Goal: Task Accomplishment & Management: Use online tool/utility

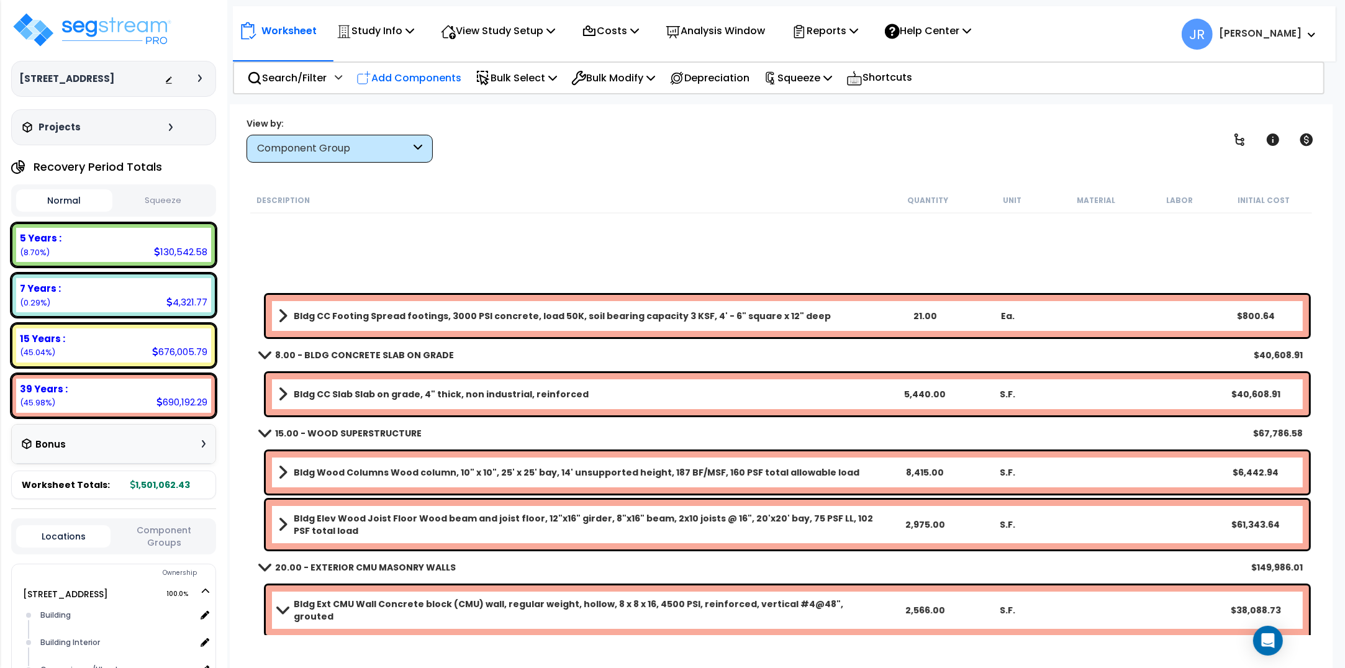
scroll to position [310, 0]
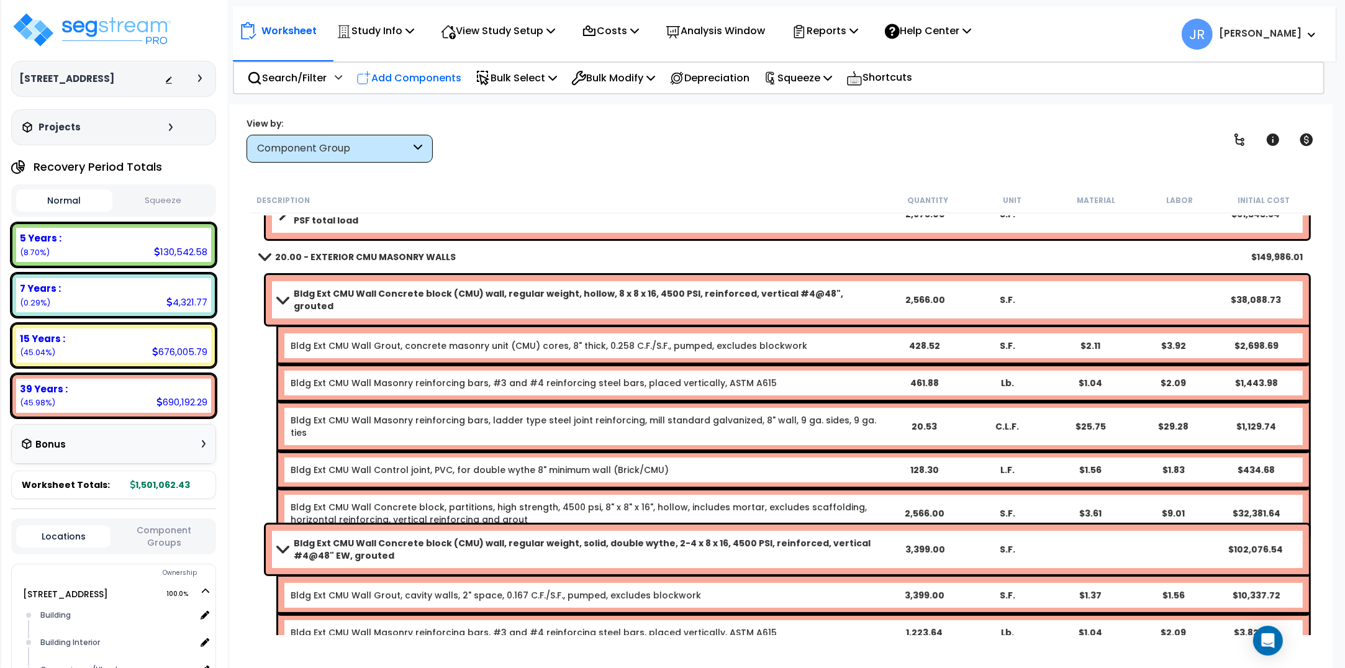
click at [444, 76] on p "Add Components" at bounding box center [408, 78] width 105 height 17
select select
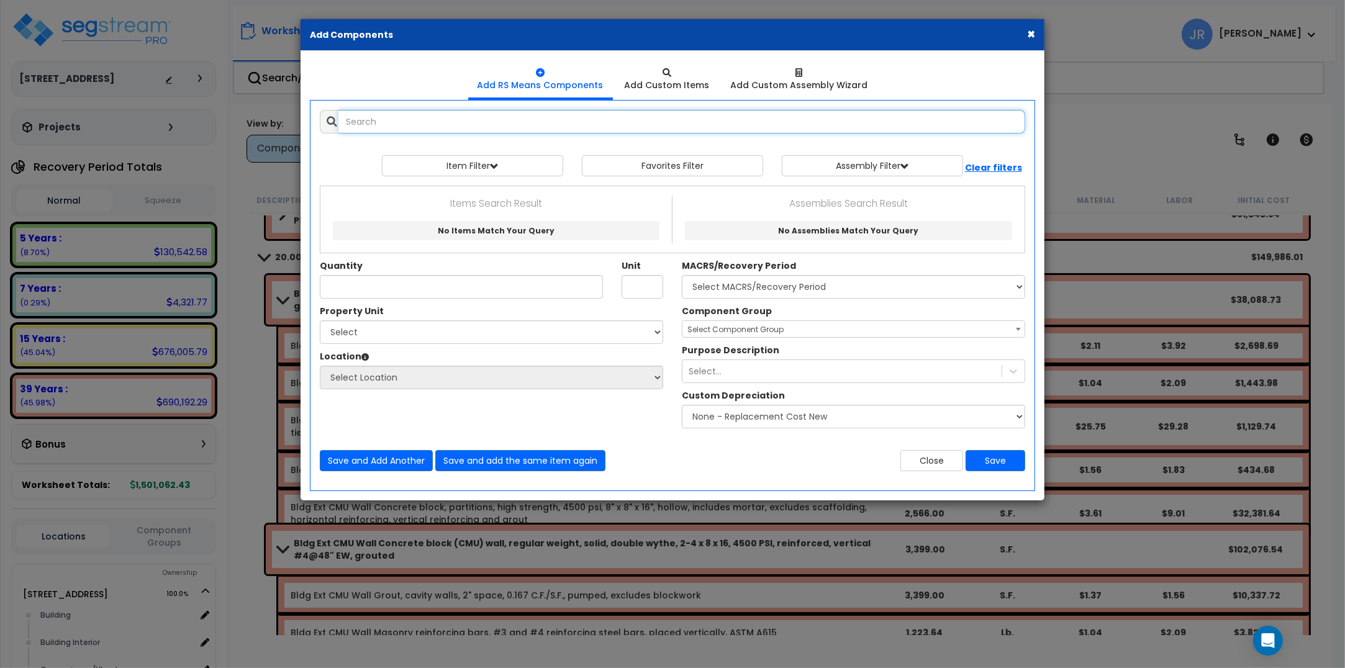
click at [464, 119] on input "text" at bounding box center [681, 122] width 687 height 24
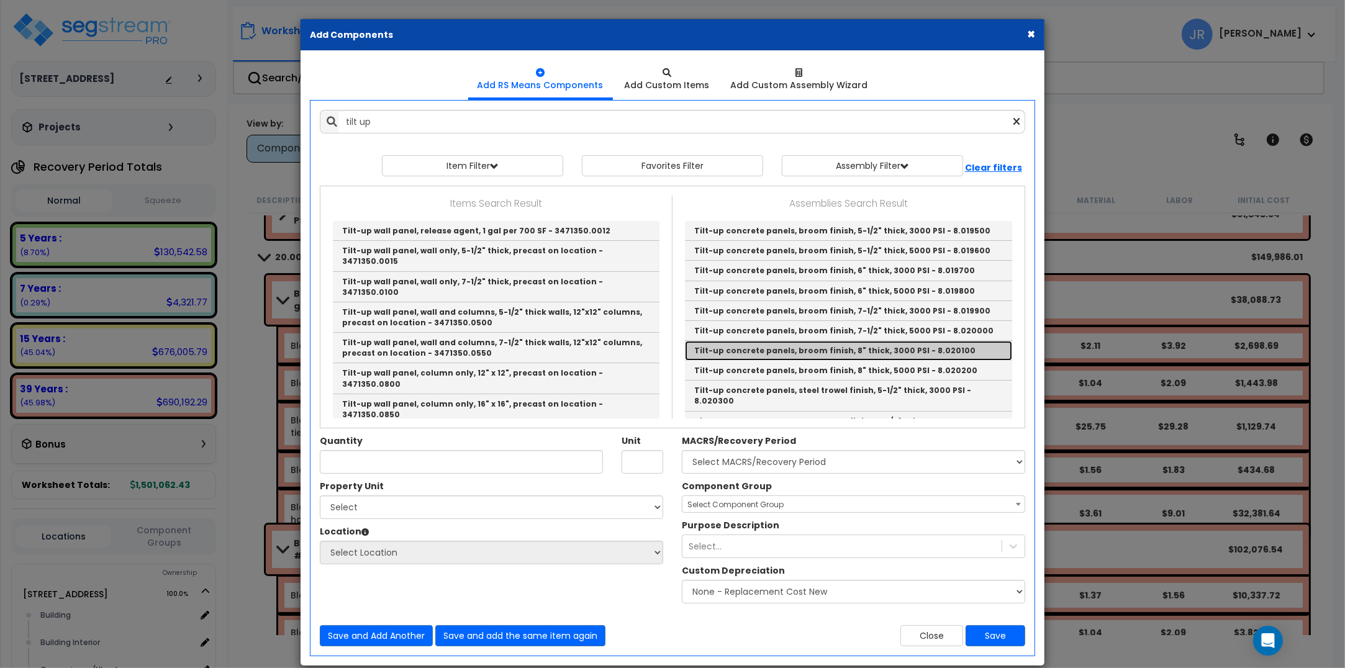
click at [808, 354] on link "Tilt-up concrete panels, broom finish, 8" thick, 3000 PSI - 8.020100" at bounding box center [848, 351] width 327 height 20
type input "Tilt-up concrete panels, broom finish, 8" thick, 3000 PSI - 8.020100"
type input "S.F."
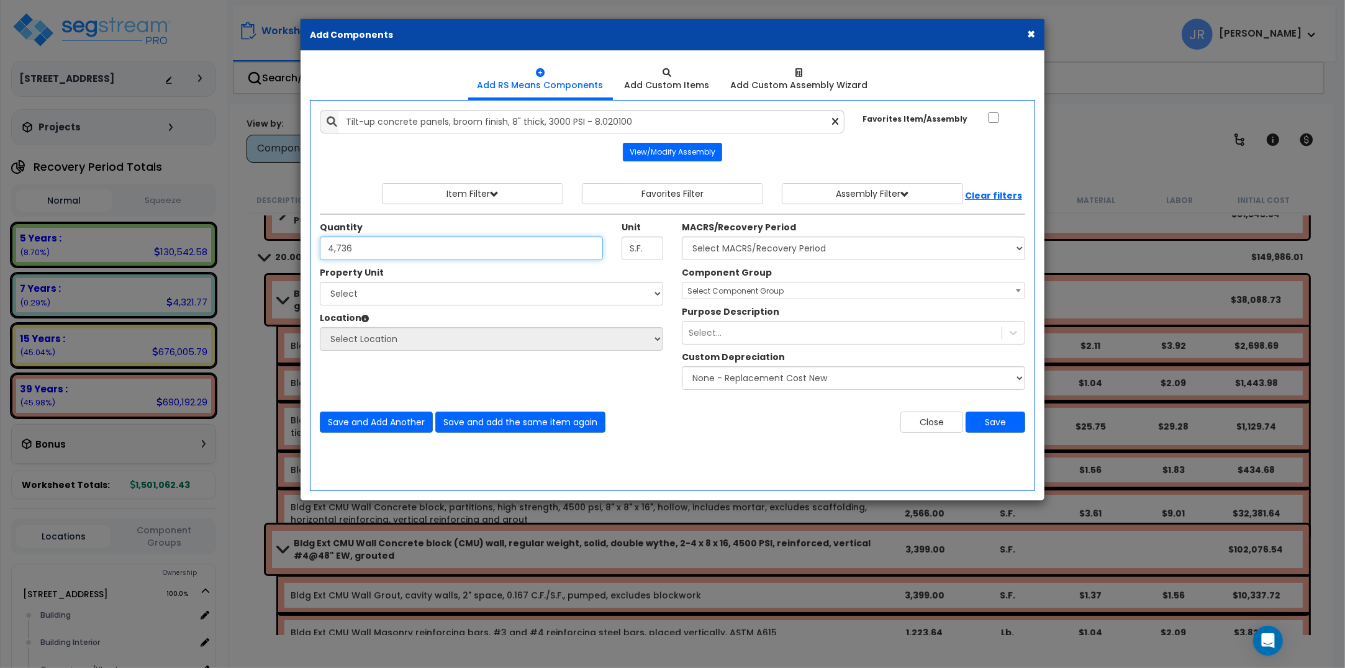
type input "4,736"
click at [482, 294] on select "Select [STREET_ADDRESS] Site Improvements" at bounding box center [491, 294] width 343 height 24
select select "175777"
click at [320, 282] on select "Select [STREET_ADDRESS] Site Improvements" at bounding box center [491, 294] width 343 height 24
click at [377, 336] on select "Select Building Building Interior Convenience/Uhaul Exterior Landscape Repair O…" at bounding box center [491, 339] width 343 height 24
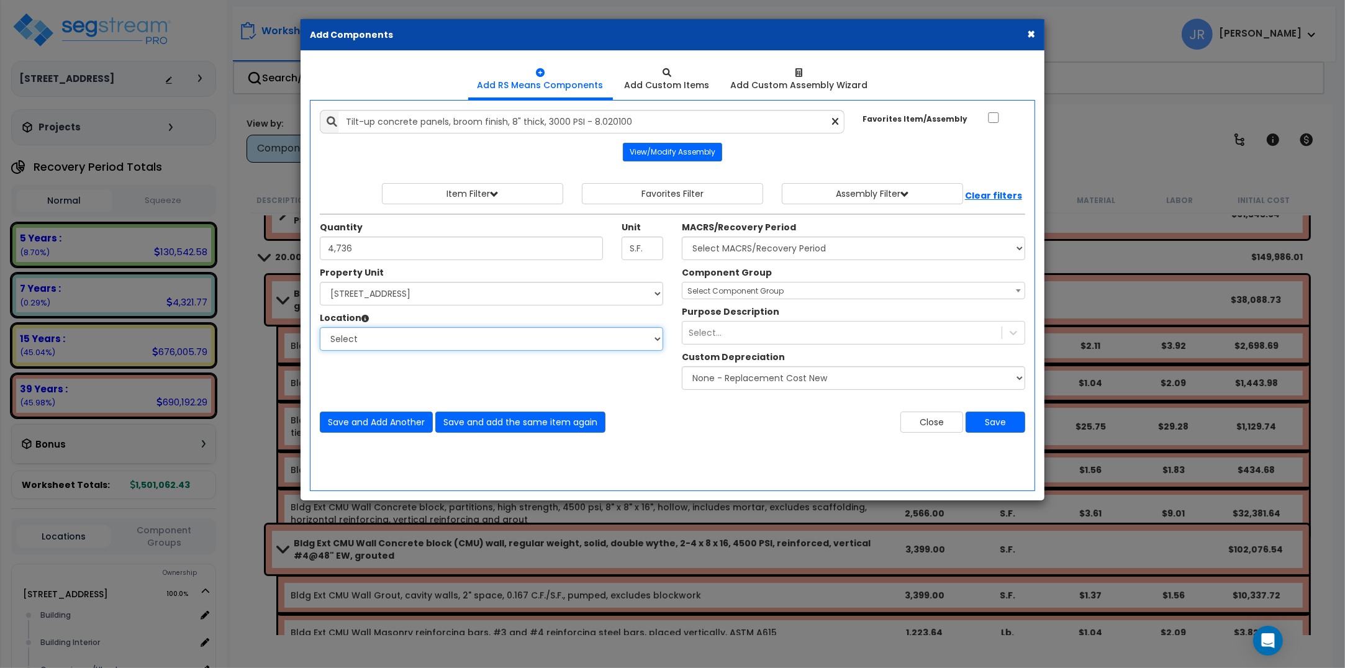
select select "6"
click at [320, 328] on select "Select Building Building Interior Convenience/Uhaul Exterior Landscape Repair O…" at bounding box center [491, 339] width 343 height 24
click at [795, 255] on select "Select MACRS/Recovery Period 5 Years - 57.0 - Distributive Trades & Services 5 …" at bounding box center [853, 249] width 343 height 24
select select "3669"
click at [682, 237] on select "Select MACRS/Recovery Period 5 Years - 57.0 - Distributive Trades & Services 5 …" at bounding box center [853, 249] width 343 height 24
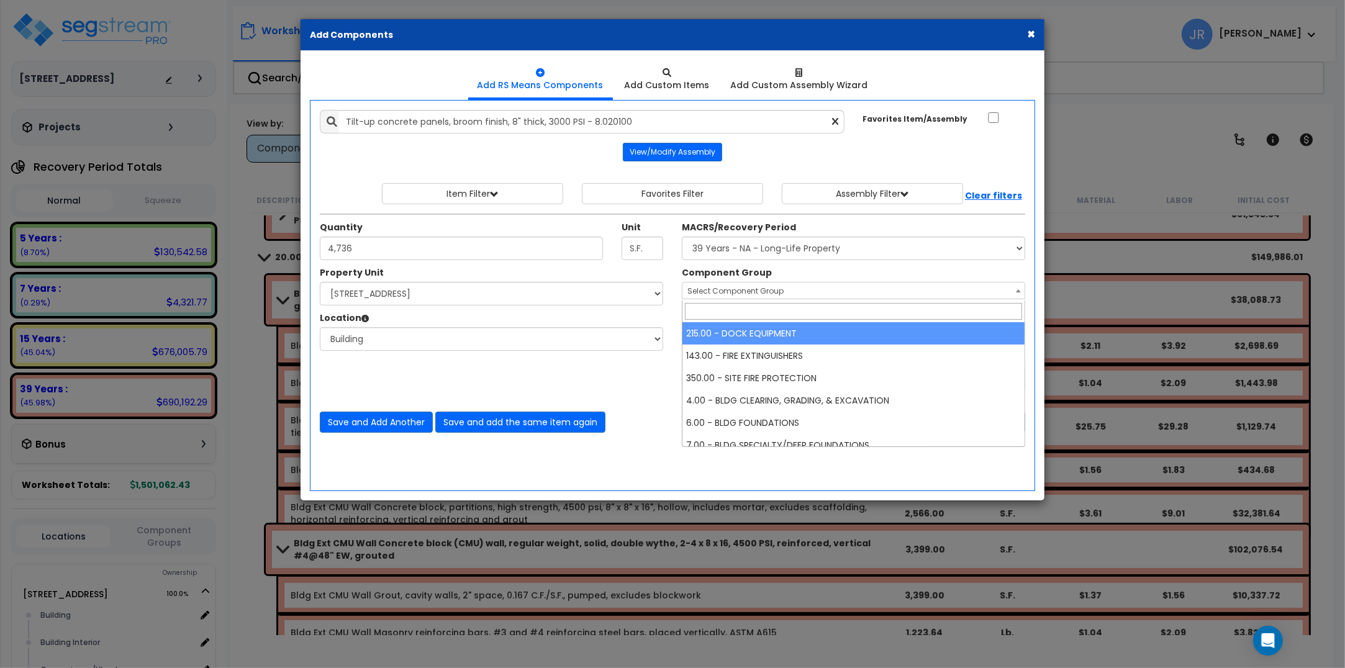
click at [778, 289] on span "Select Component Group" at bounding box center [735, 291] width 96 height 11
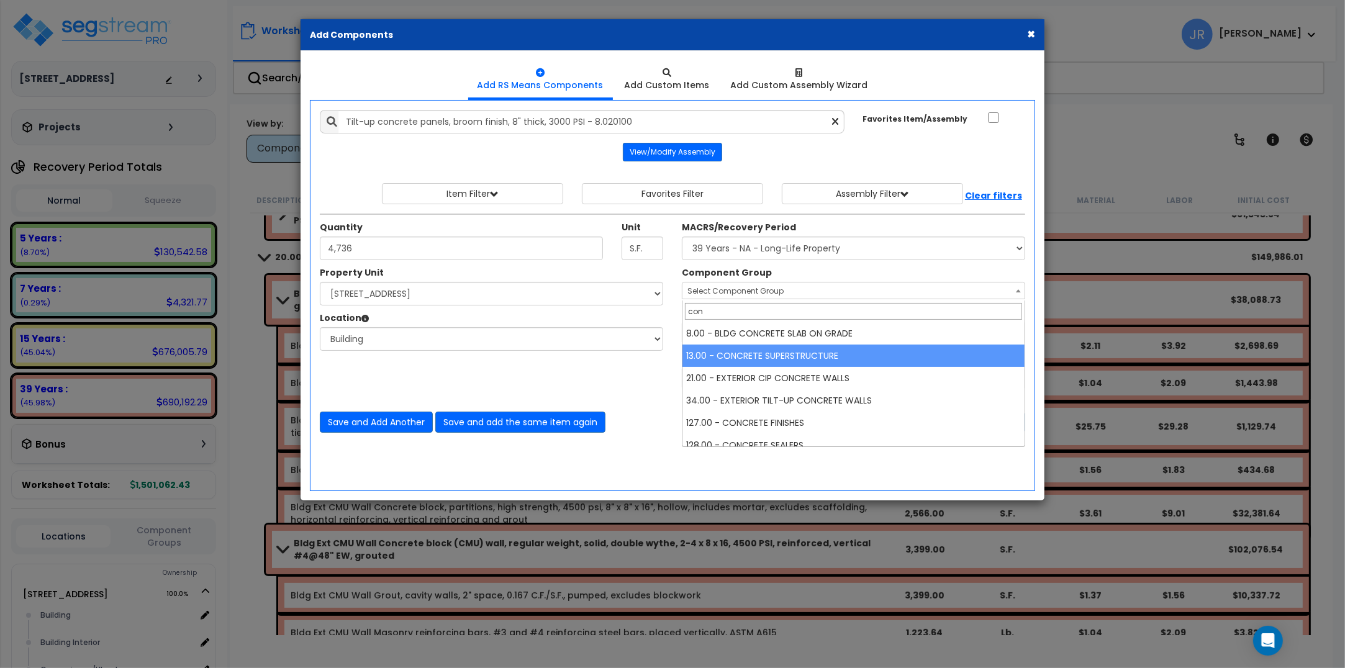
type input "con"
select select "56843"
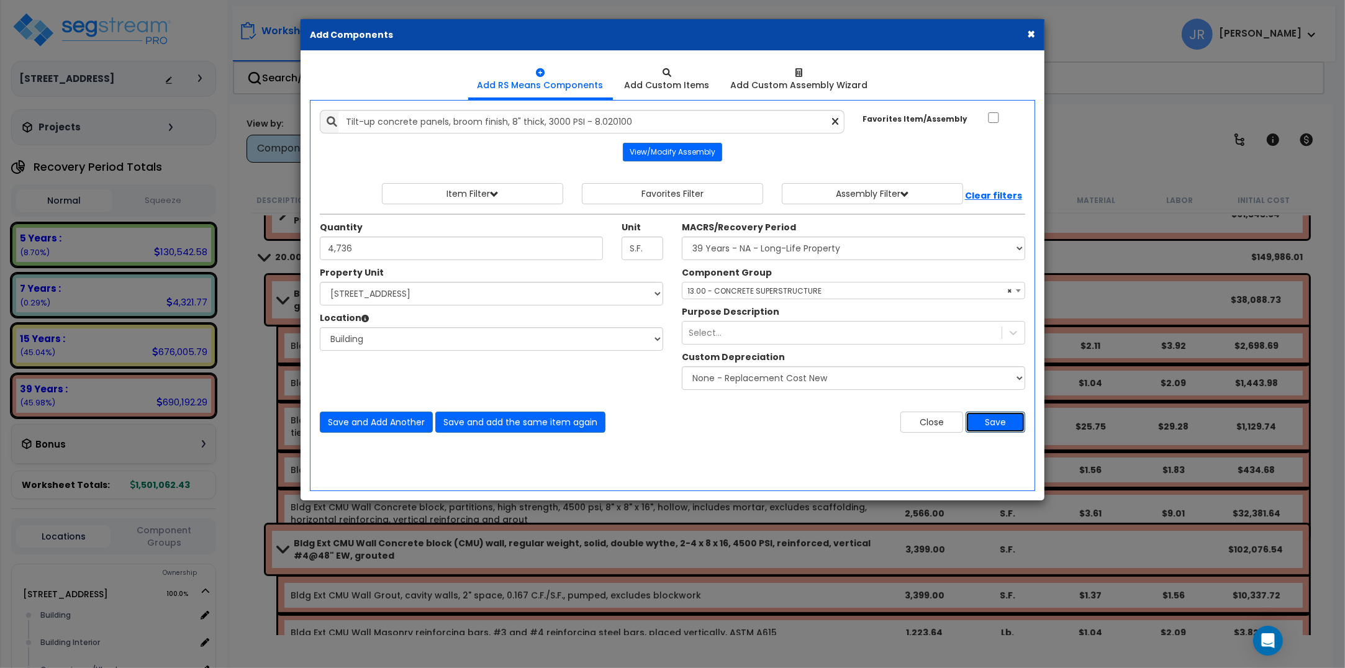
click at [988, 423] on button "Save" at bounding box center [995, 422] width 60 height 21
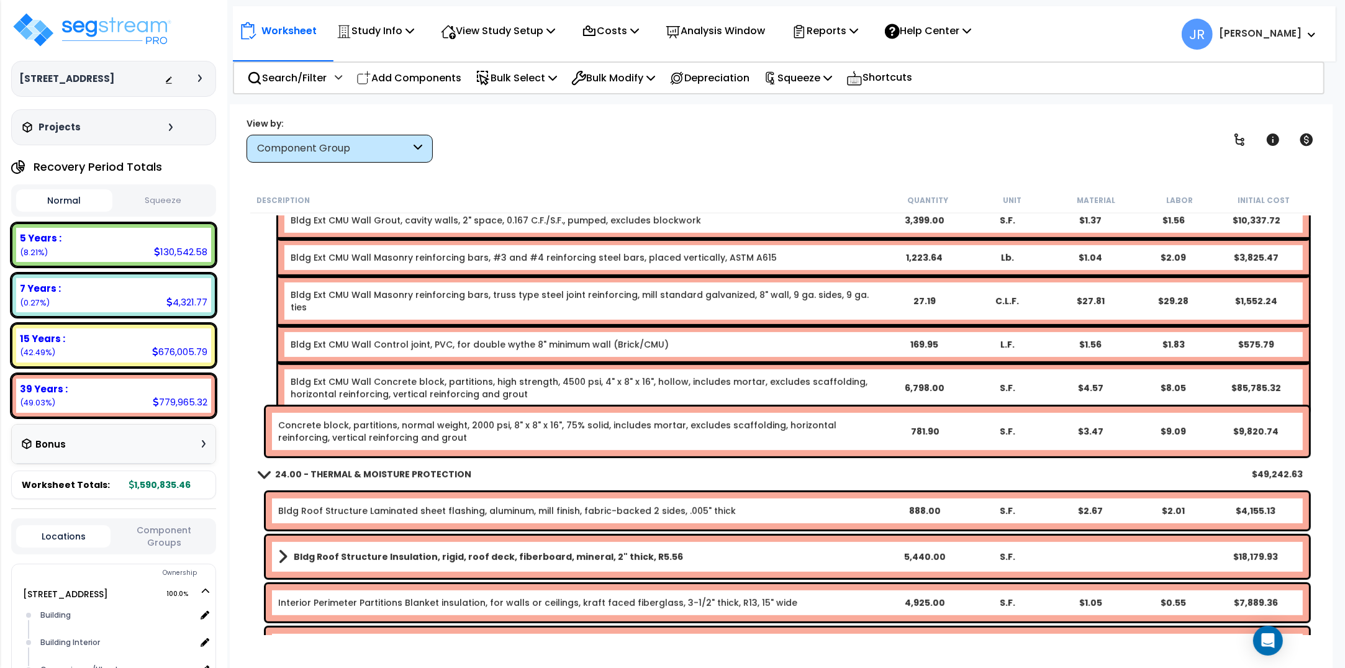
scroll to position [776, 0]
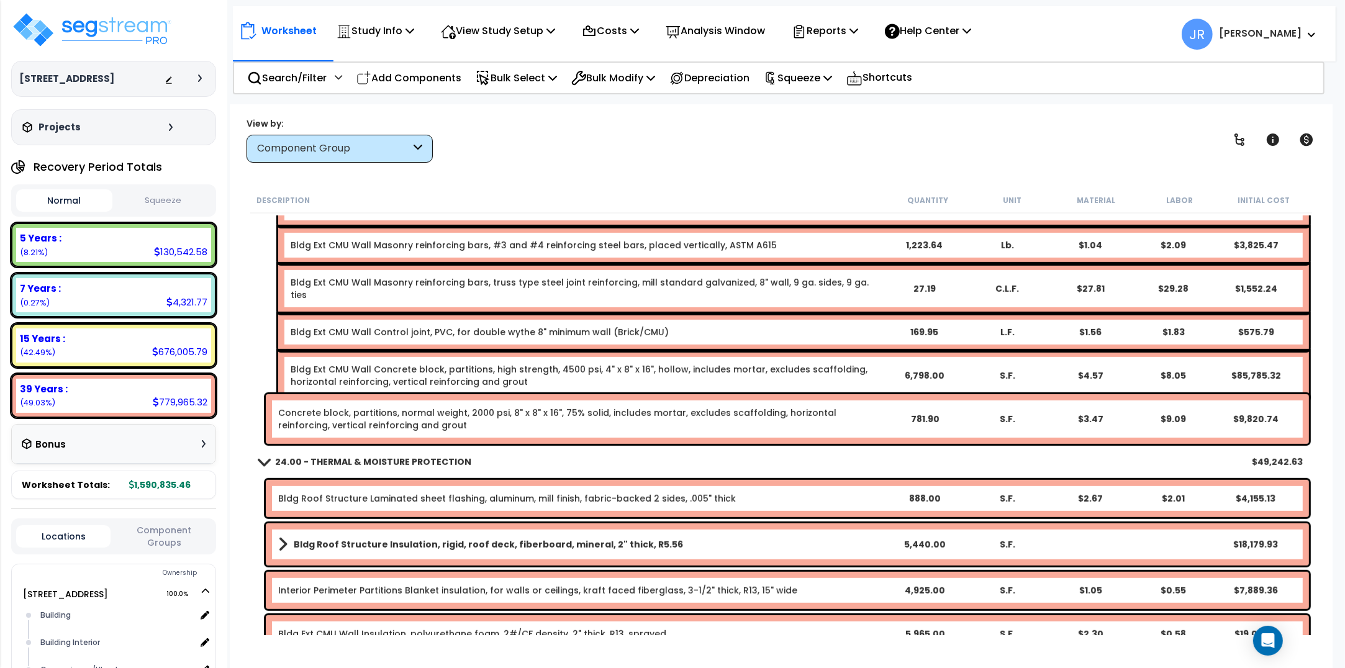
click at [634, 420] on link "Concrete block, partitions, normal weight, 2000 psi, 8" x 8" x 16", 75% solid, …" at bounding box center [580, 419] width 605 height 25
click at [590, 415] on link "Concrete block, partitions, normal weight, 2000 psi, 8" x 8" x 16", 75% solid, …" at bounding box center [580, 419] width 605 height 25
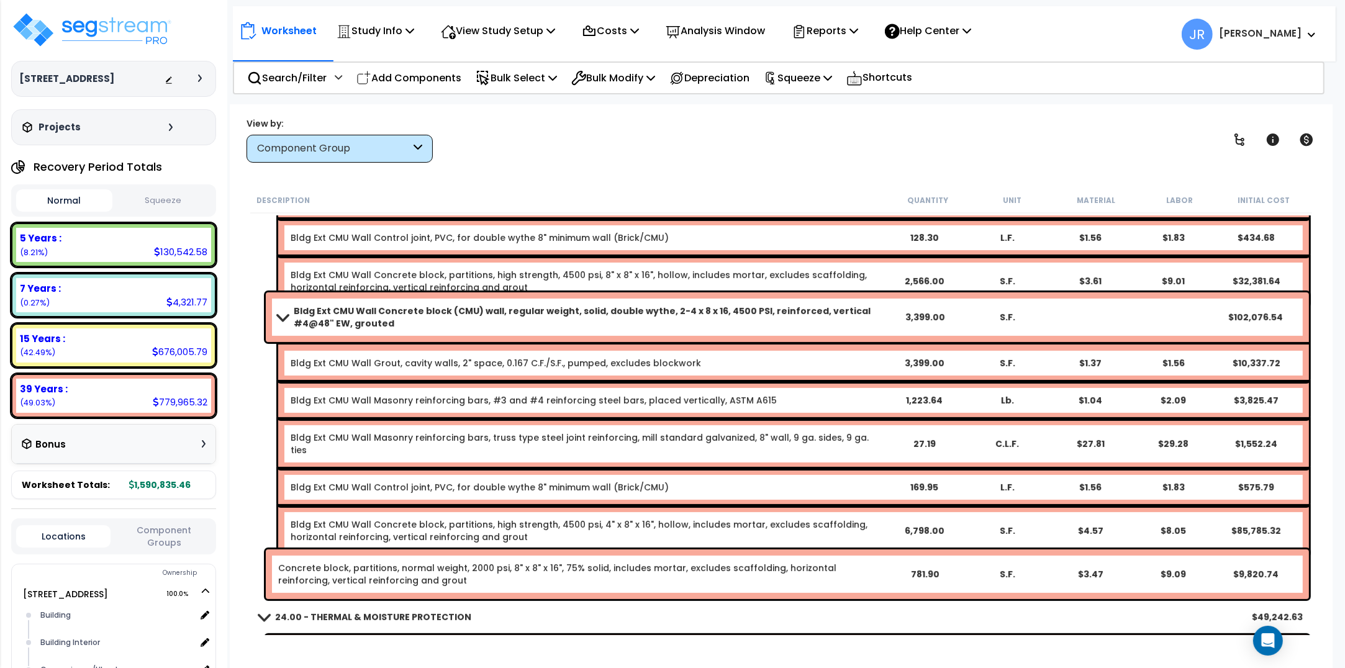
scroll to position [543, 0]
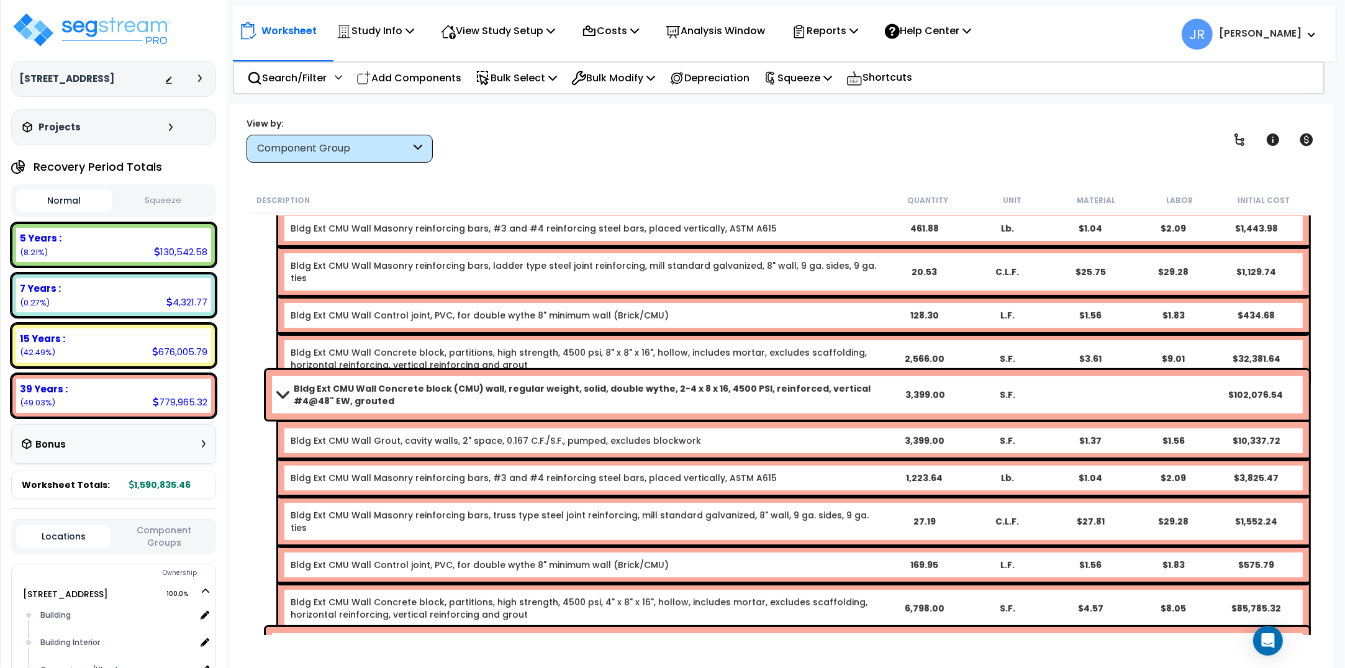
click at [284, 395] on span at bounding box center [282, 394] width 17 height 9
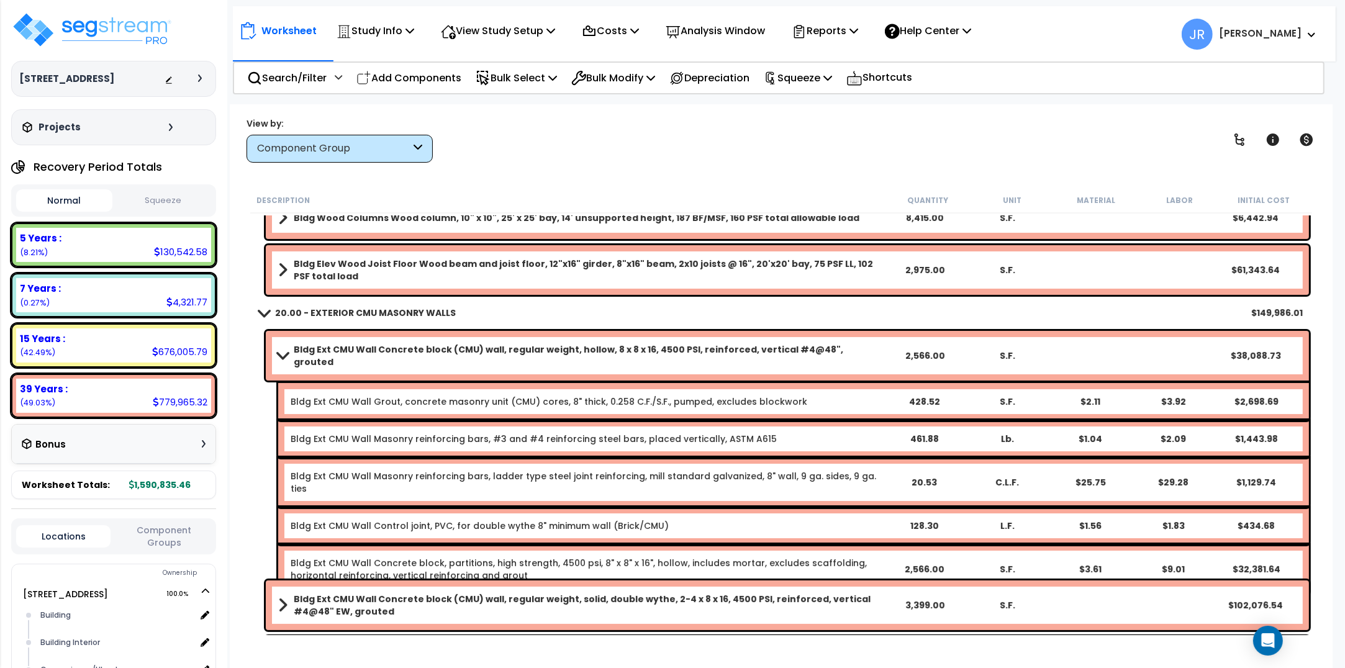
scroll to position [310, 0]
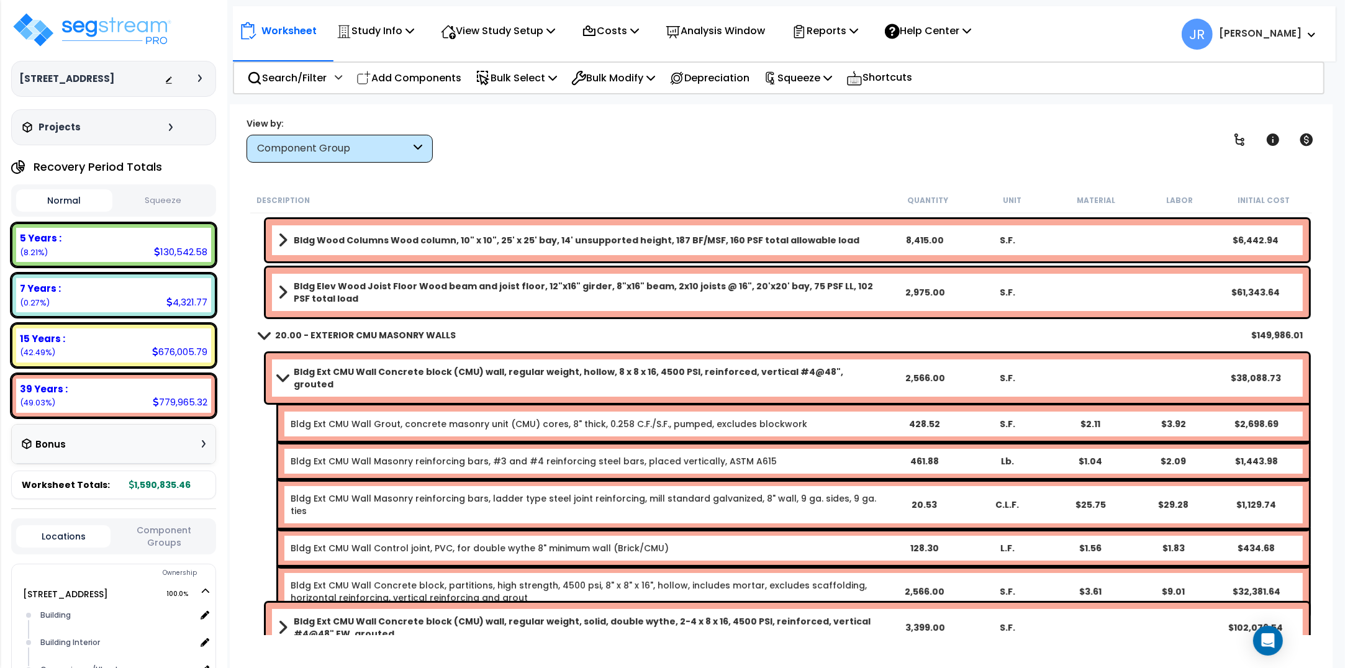
click at [290, 373] on span at bounding box center [282, 377] width 17 height 9
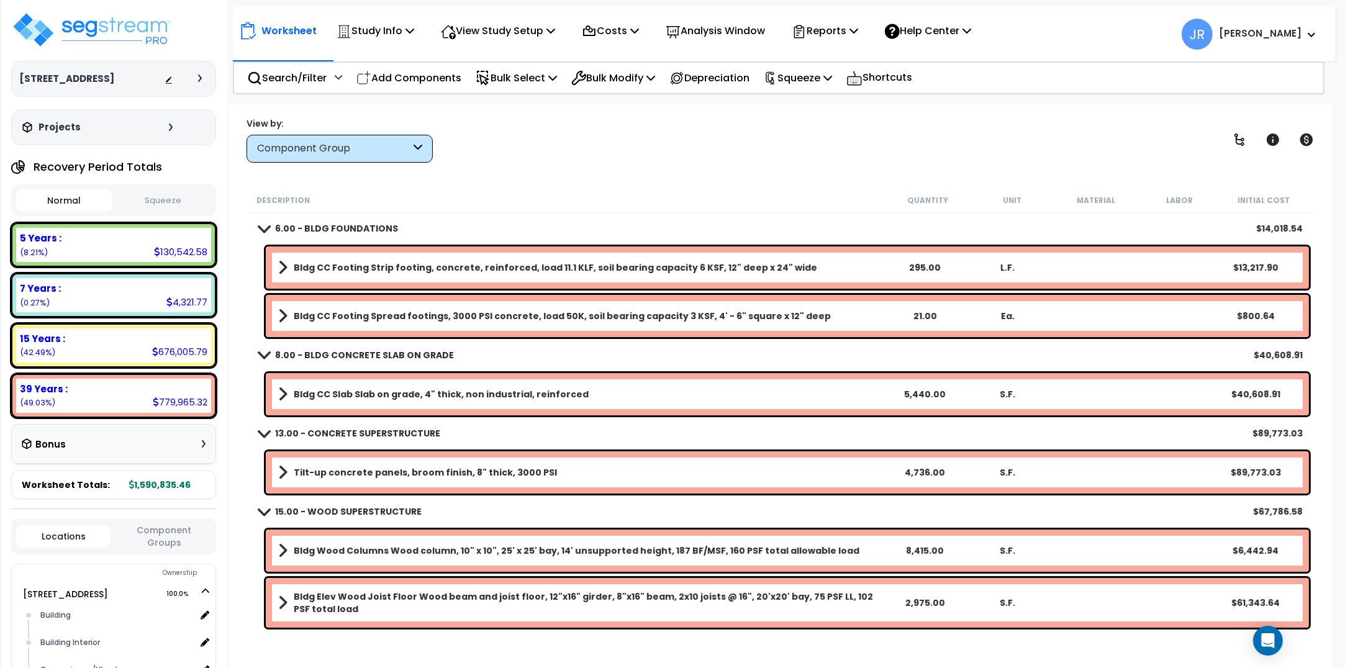
scroll to position [78, 0]
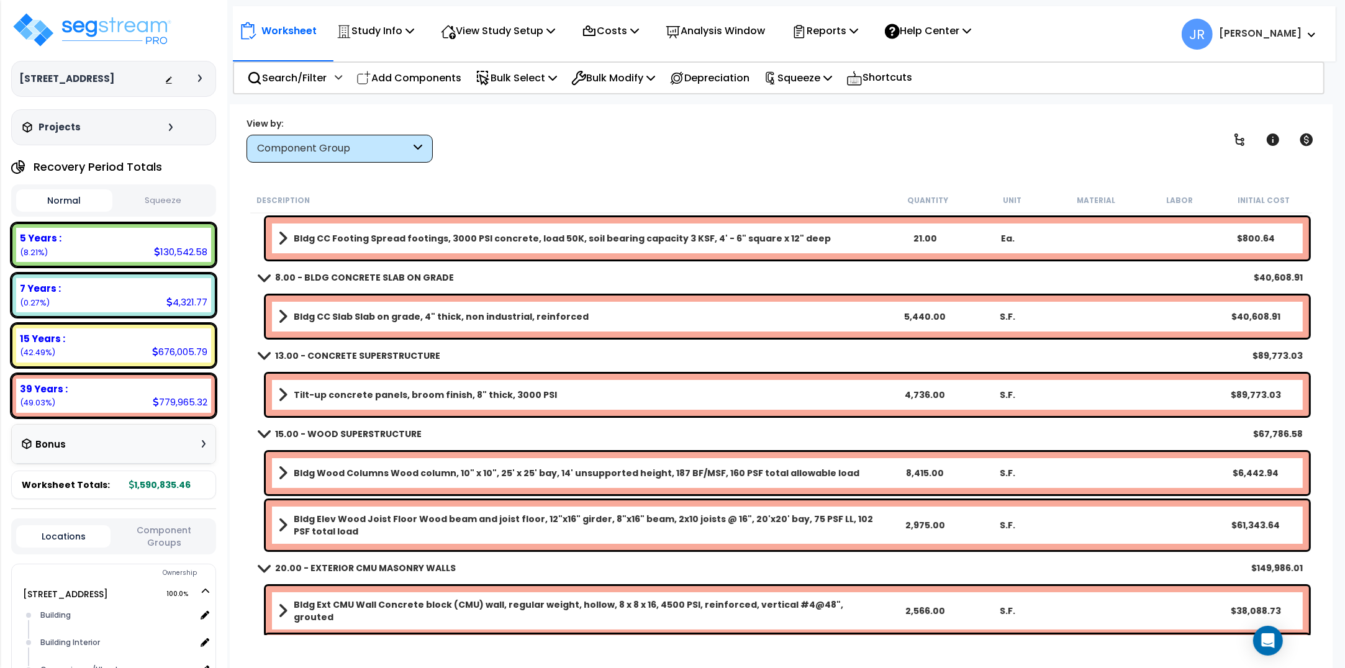
click at [336, 389] on b "Tilt-up concrete panels, broom finish, 8" thick, 3000 PSI" at bounding box center [425, 395] width 263 height 12
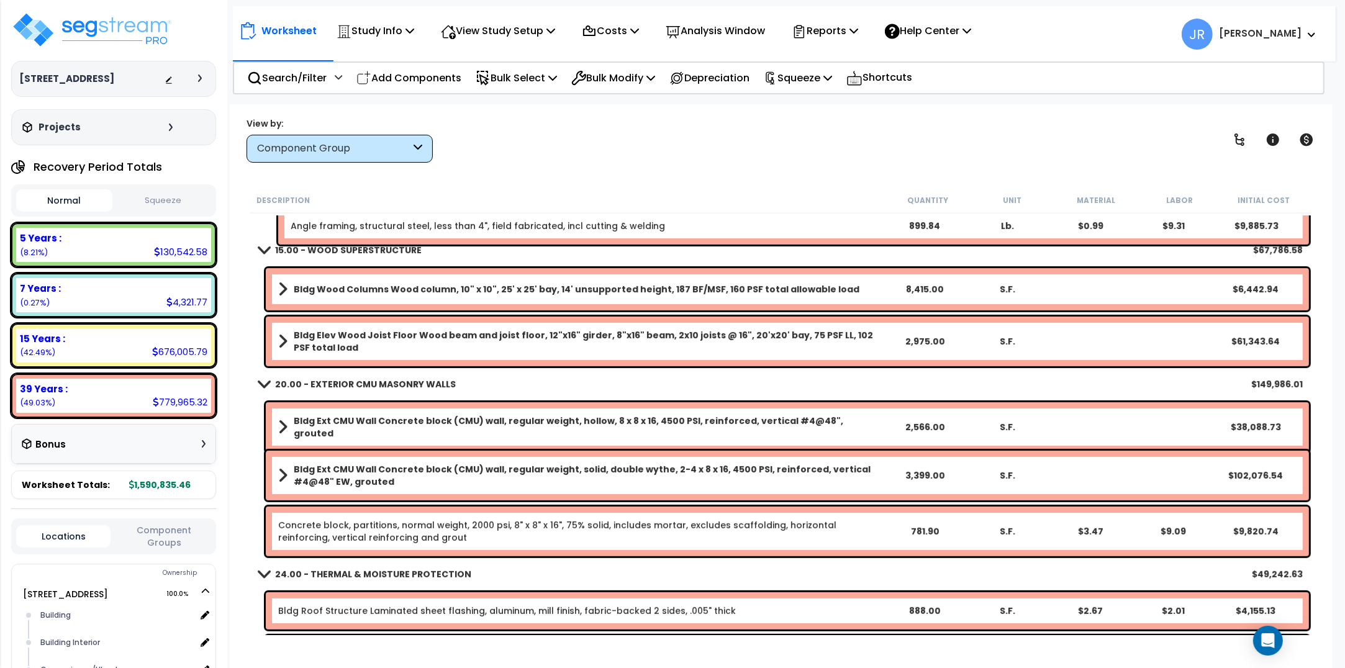
scroll to position [776, 0]
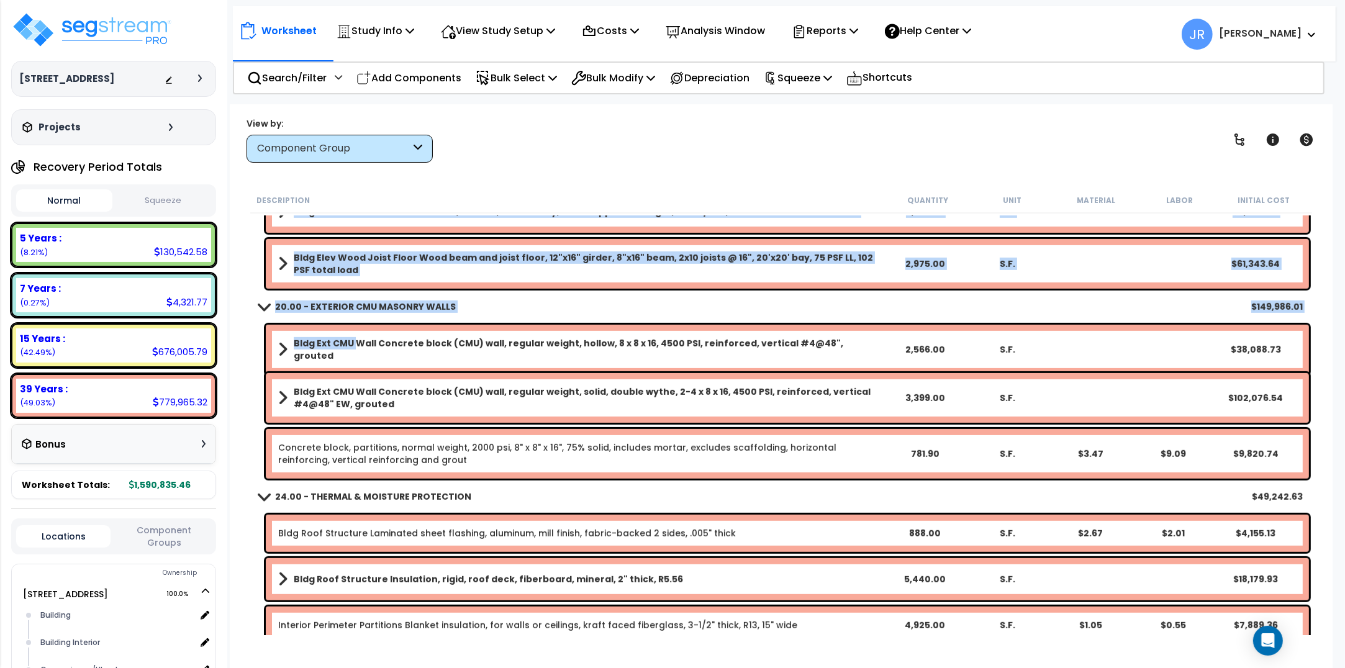
click at [351, 354] on link "Bldg Ext CMU Wall Concrete block (CMU) wall, regular weight, hollow, 8 x 8 x 16…" at bounding box center [580, 349] width 605 height 25
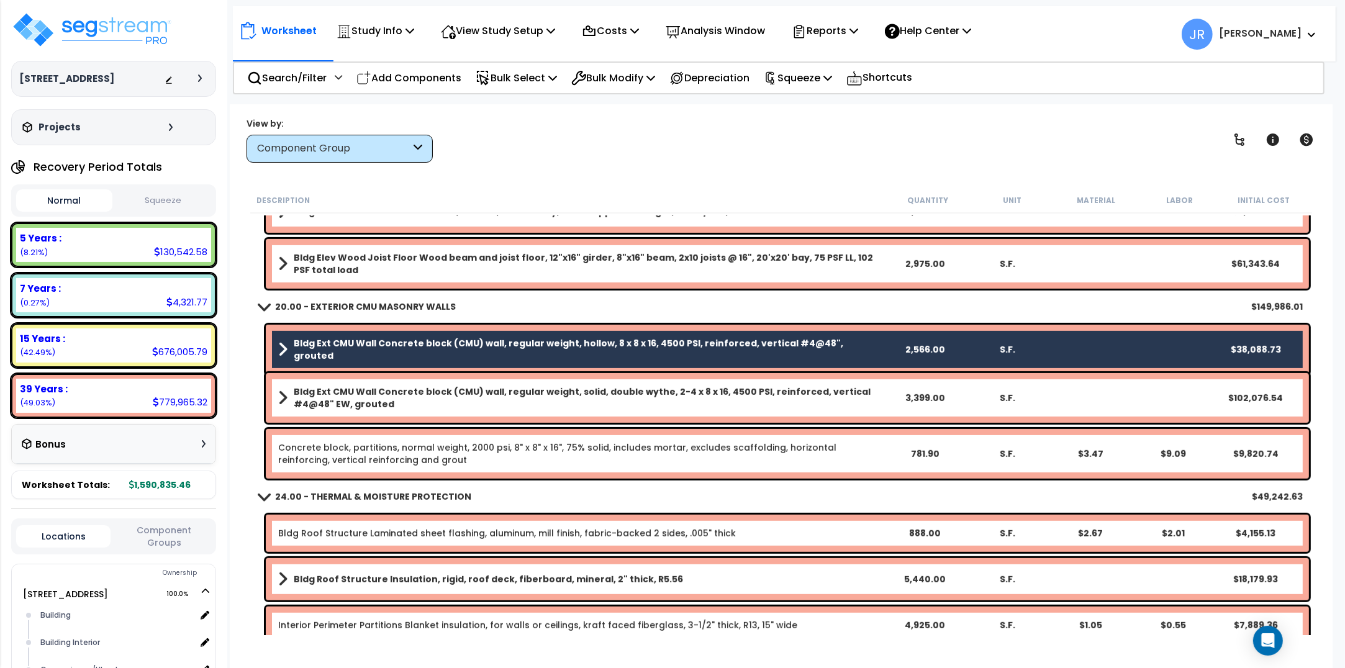
click at [351, 391] on b "Bldg Ext CMU Wall Concrete block (CMU) wall, regular weight, solid, double wyth…" at bounding box center [588, 398] width 589 height 25
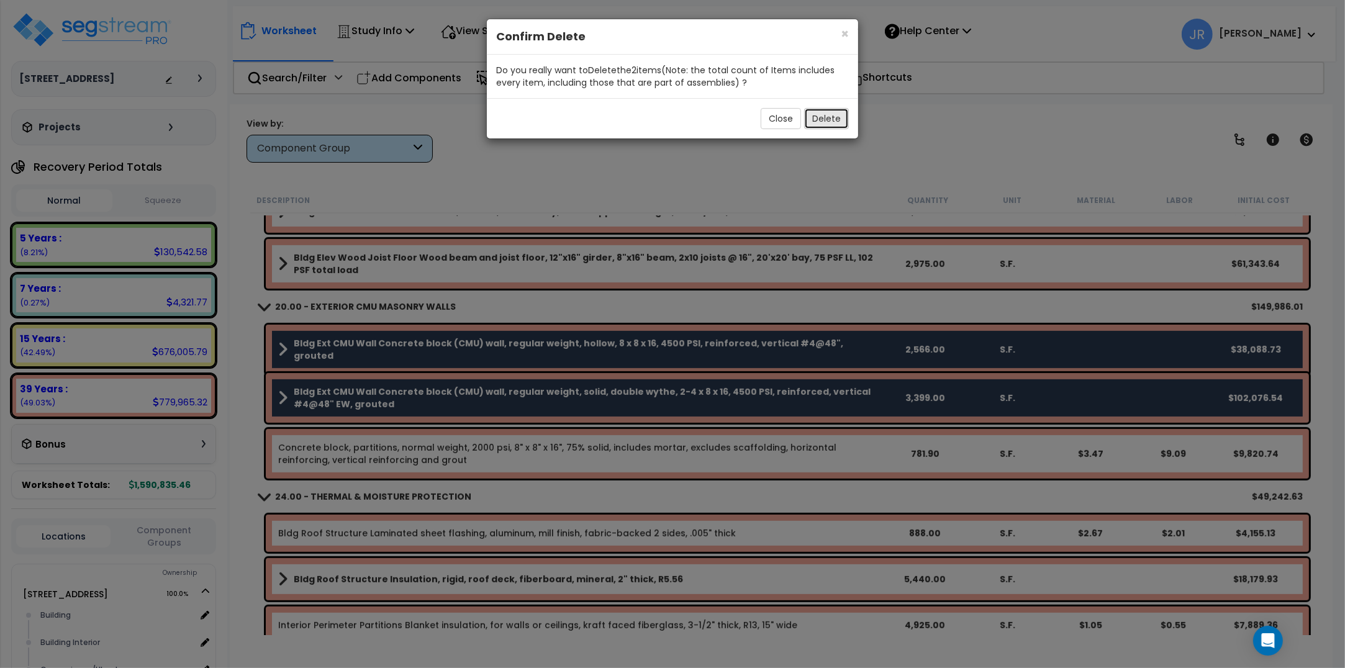
click at [839, 119] on button "Delete" at bounding box center [826, 118] width 45 height 21
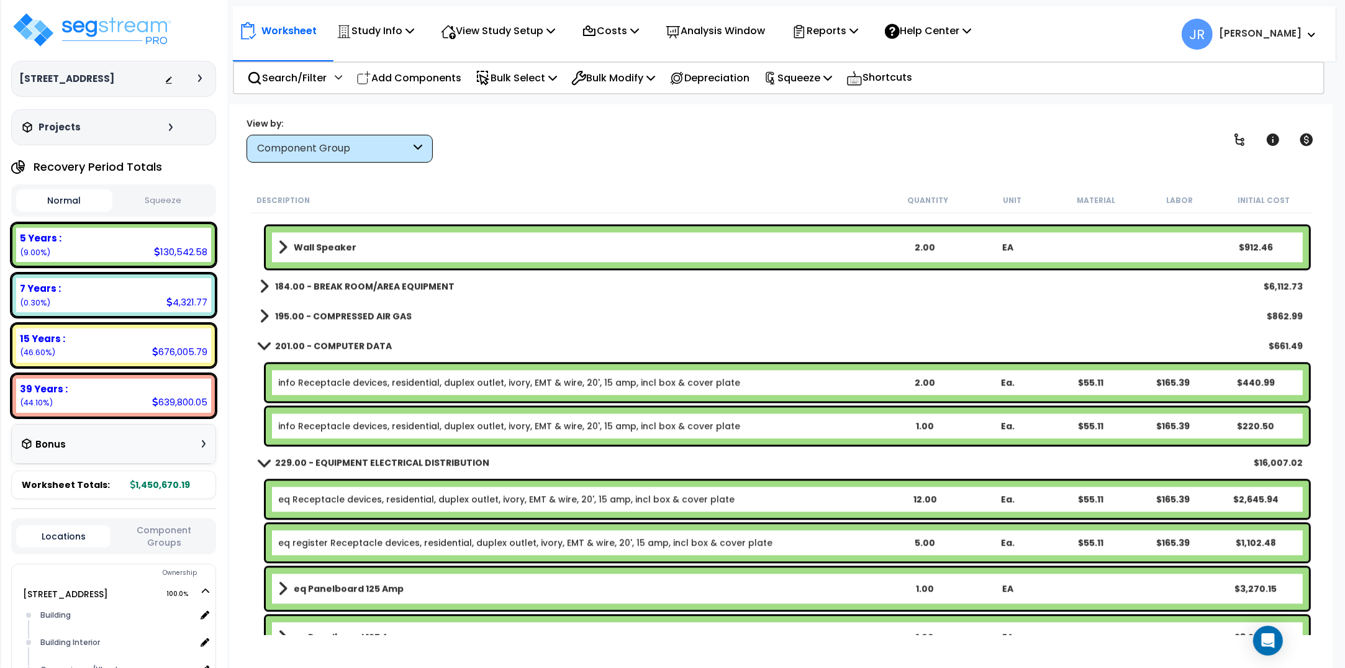
scroll to position [8614, 0]
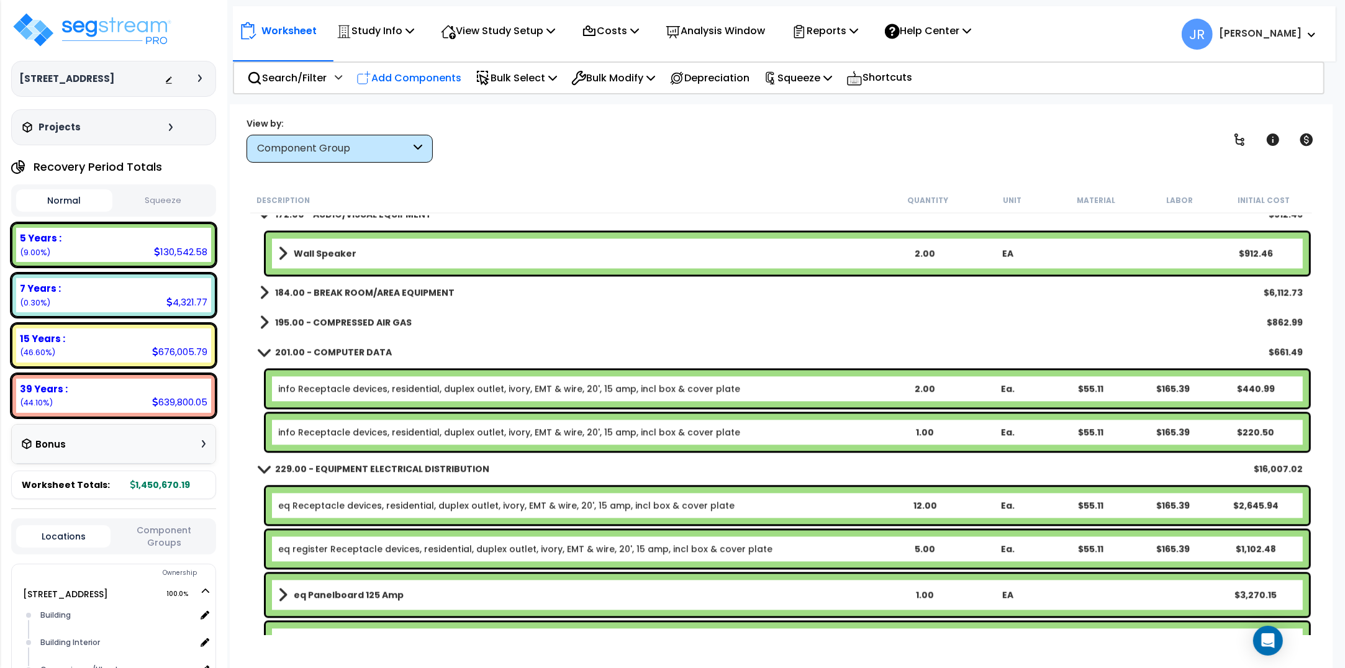
click at [441, 74] on p "Add Components" at bounding box center [408, 78] width 105 height 17
select select
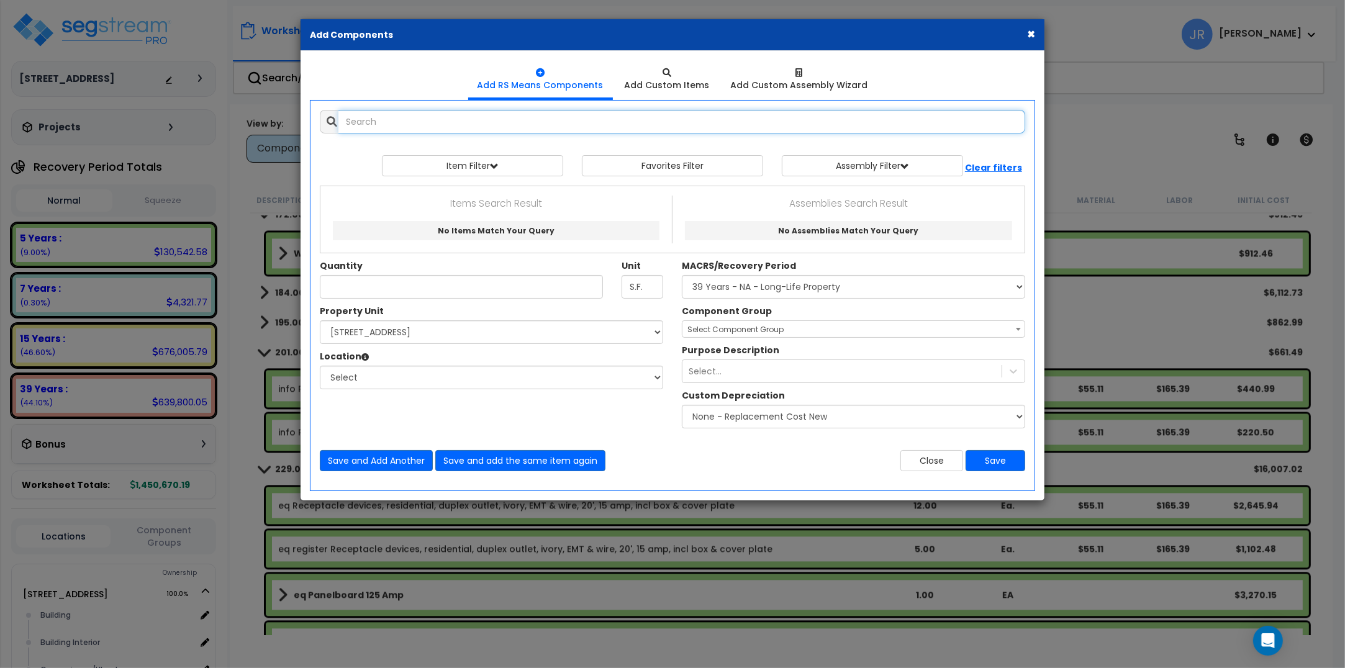
select select
click at [467, 123] on input "text" at bounding box center [681, 122] width 687 height 24
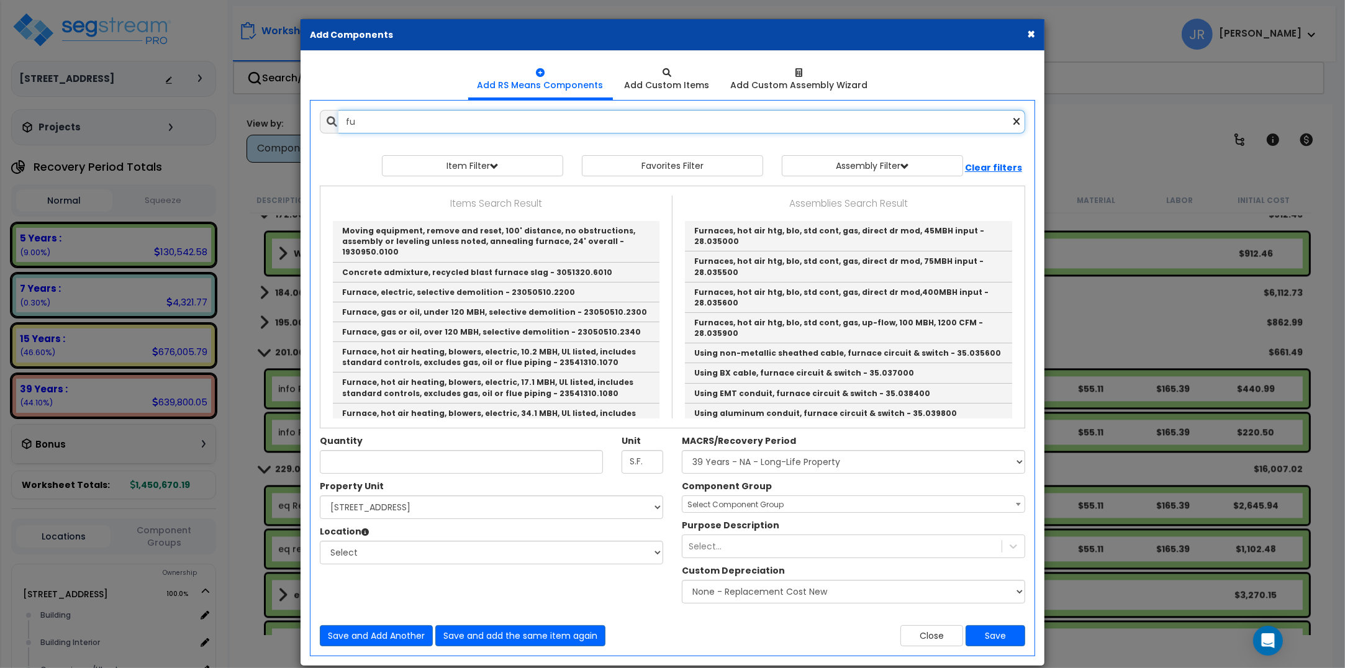
type input "f"
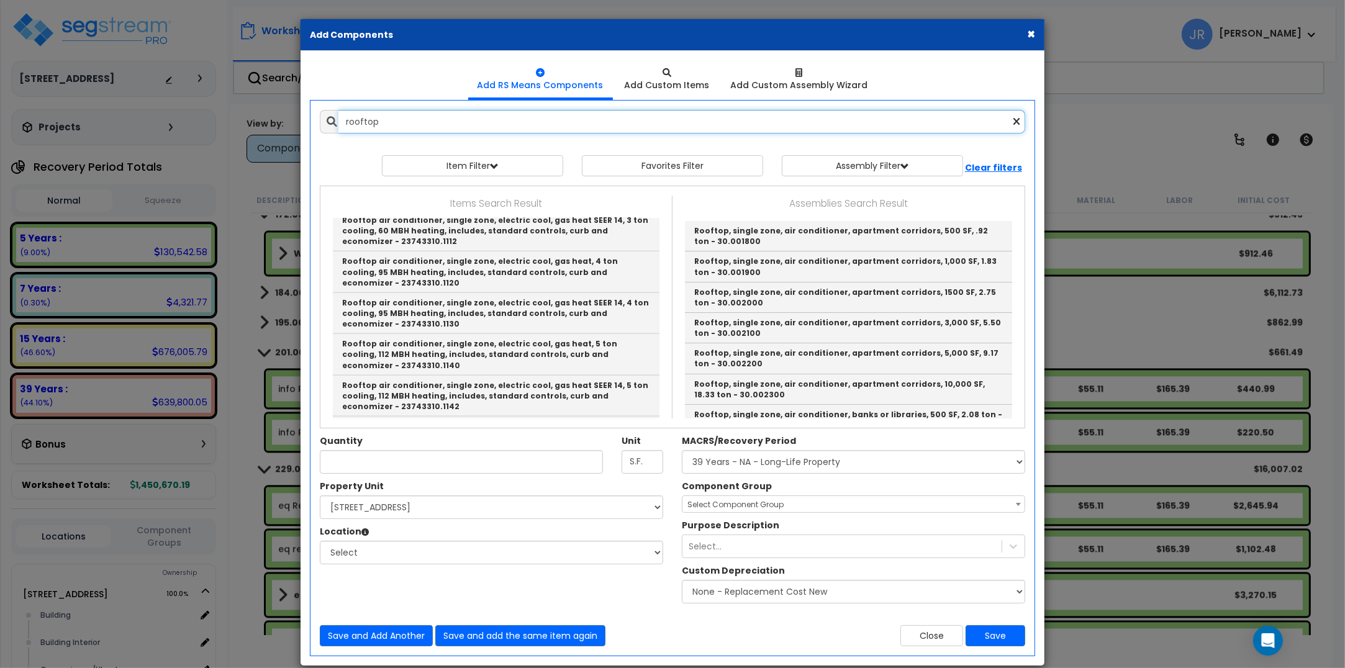
scroll to position [1397, 0]
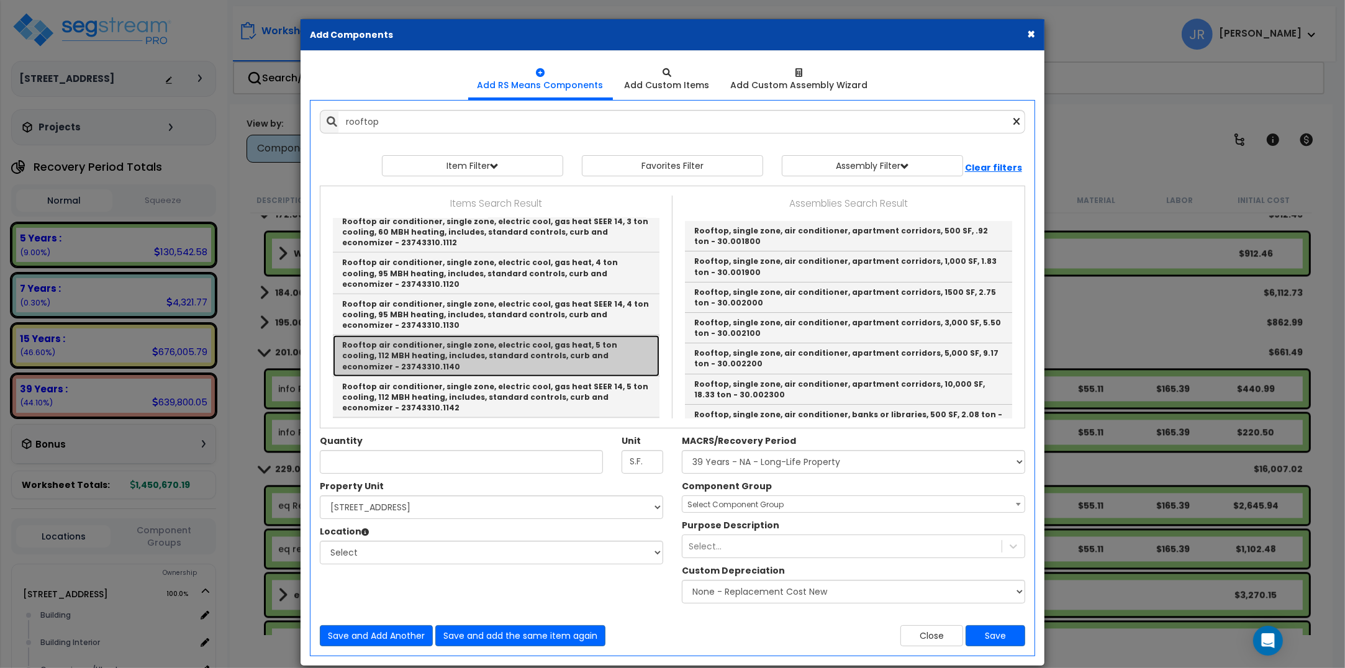
click at [525, 335] on link "Rooftop air conditioner, single zone, electric cool, gas heat, 5 ton cooling, 1…" at bounding box center [496, 355] width 327 height 41
type input "Rooftop air conditioner, single zone, electric cool, gas heat, 5 ton cooling, 1…"
type input "Ea."
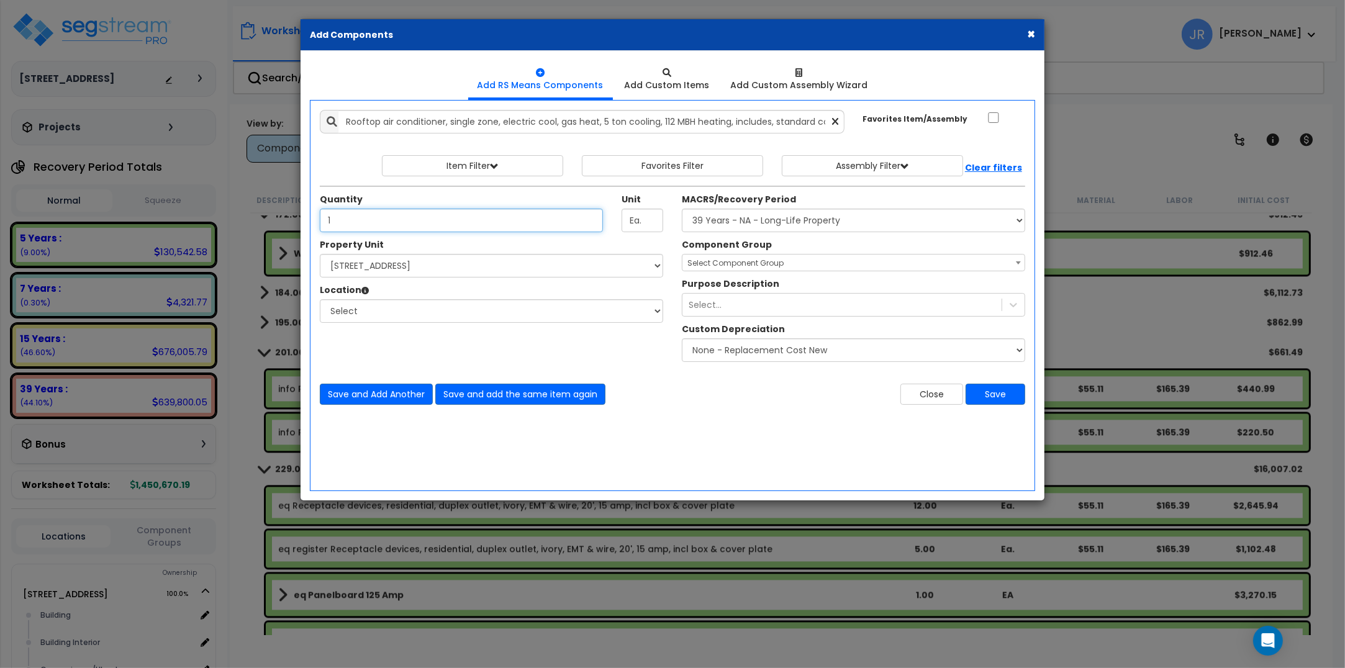
type input "1"
click at [486, 261] on select "Select [STREET_ADDRESS] Site Improvements" at bounding box center [491, 266] width 343 height 24
select select "175777"
click at [320, 255] on select "Select [STREET_ADDRESS] Site Improvements" at bounding box center [491, 266] width 343 height 24
click at [392, 305] on select "Select Building Building Interior Convenience/Uhaul Exterior Landscape Repair O…" at bounding box center [491, 311] width 343 height 24
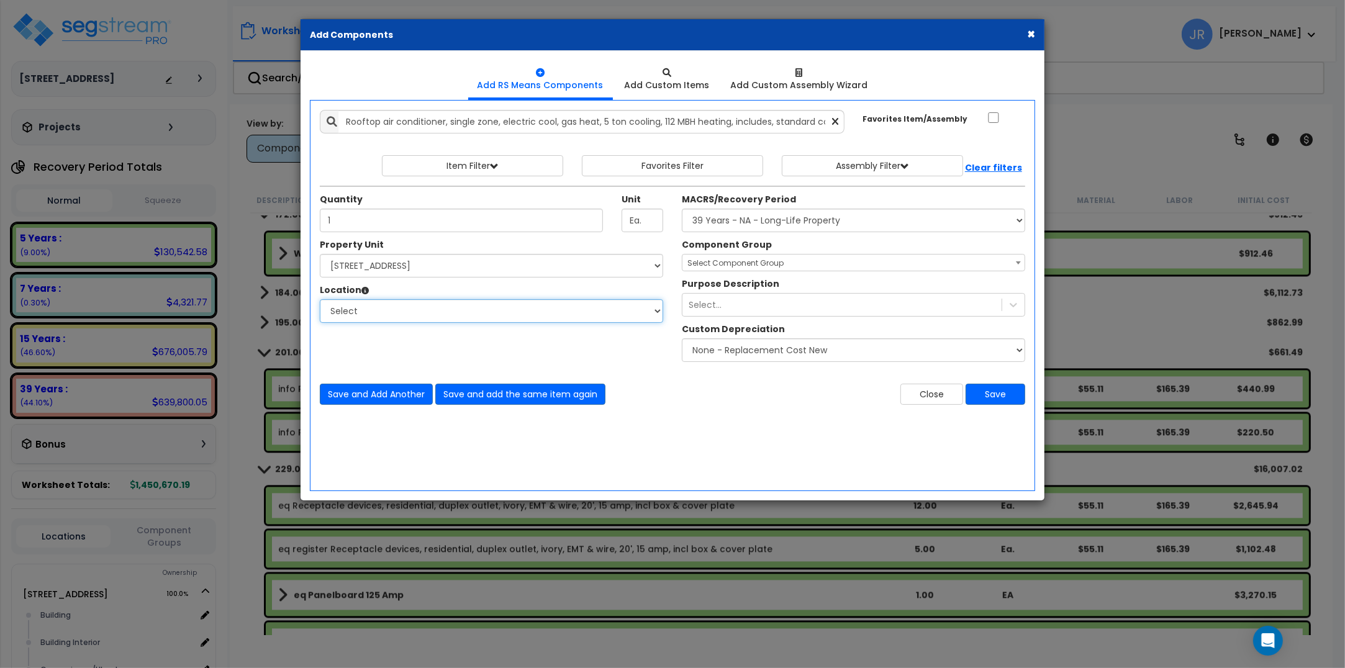
select select "6"
click at [320, 300] on select "Select Building Building Interior Convenience/Uhaul Exterior Landscape Repair O…" at bounding box center [491, 311] width 343 height 24
click at [741, 227] on select "Select MACRS/Recovery Period 5 Years - 57.0 - Distributive Trades & Services 5 …" at bounding box center [853, 221] width 343 height 24
select select "3669"
click at [682, 209] on select "Select MACRS/Recovery Period 5 Years - 57.0 - Distributive Trades & Services 5 …" at bounding box center [853, 221] width 343 height 24
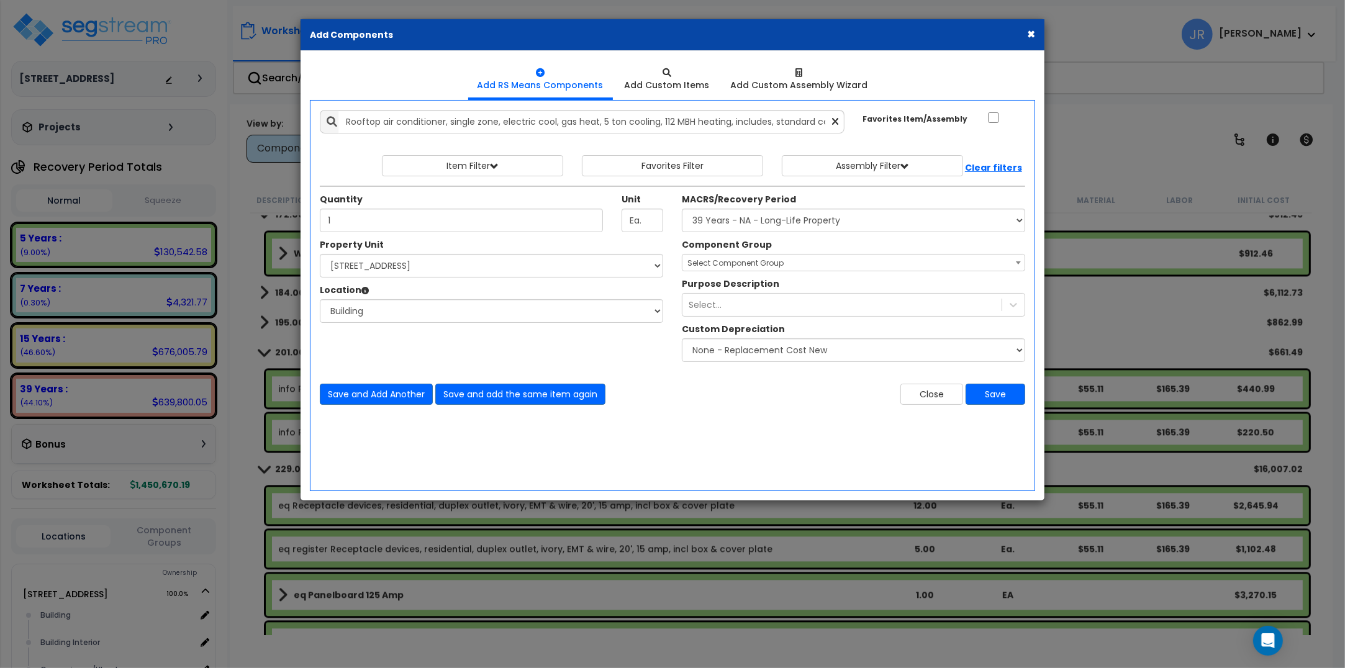
click at [746, 267] on span "Select Component Group" at bounding box center [735, 263] width 96 height 11
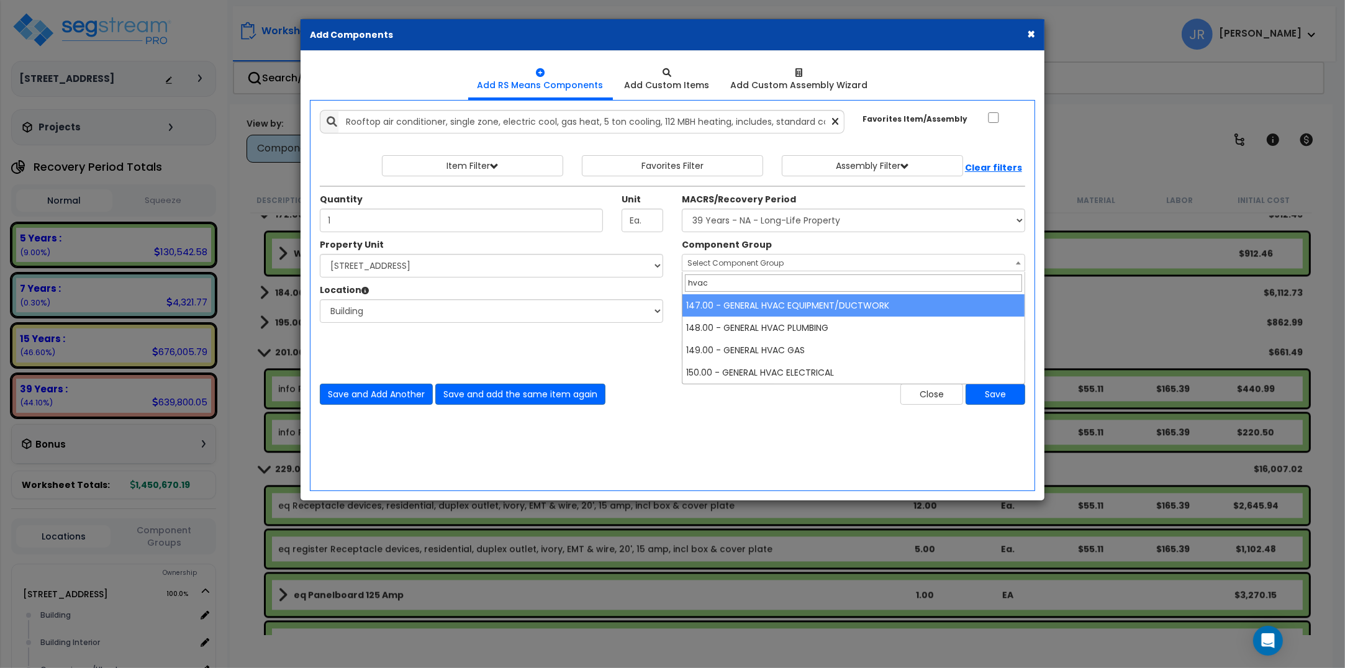
type input "hvac"
select select "56957"
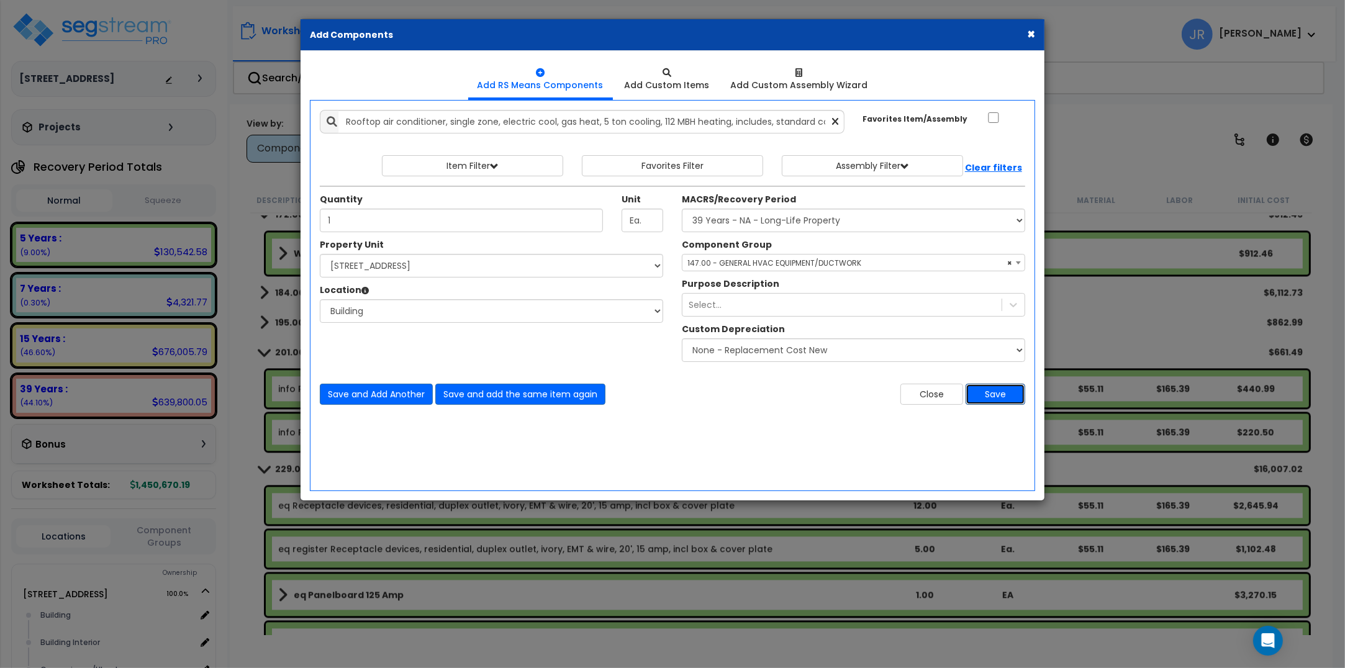
click at [993, 392] on button "Save" at bounding box center [995, 394] width 60 height 21
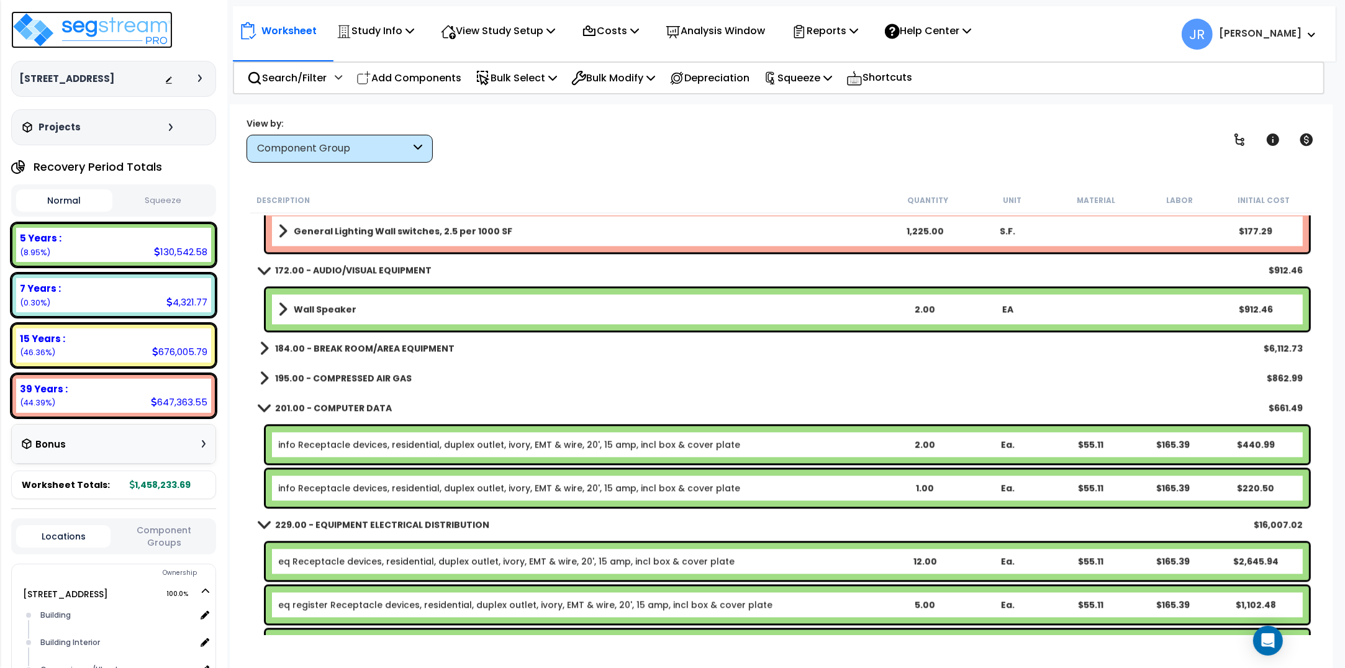
click at [112, 31] on img at bounding box center [91, 29] width 161 height 37
